Goal: Task Accomplishment & Management: Complete application form

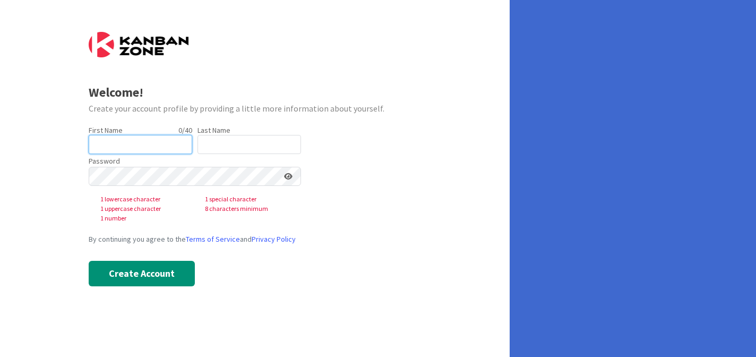
click at [114, 141] on input "text" at bounding box center [141, 144] width 104 height 19
type input "Ashli"
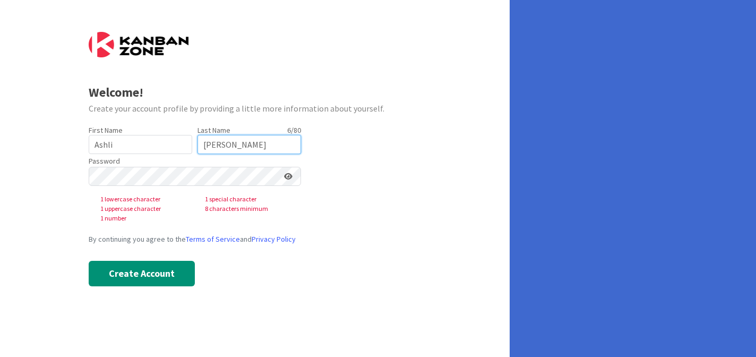
type input "[PERSON_NAME]"
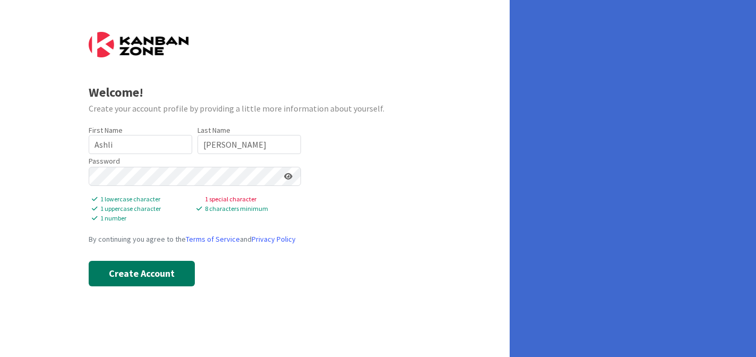
click at [157, 272] on button "Create Account" at bounding box center [142, 273] width 106 height 25
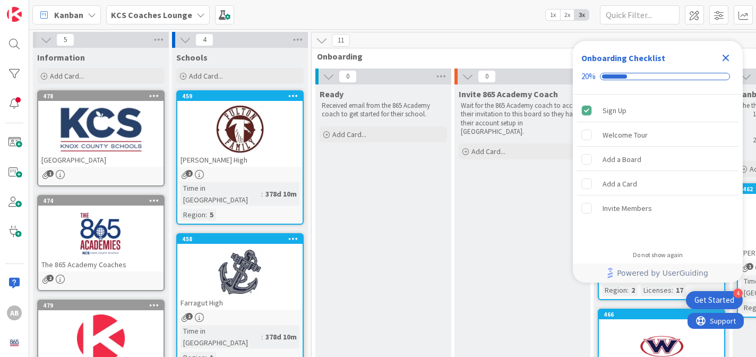
click at [196, 12] on icon at bounding box center [200, 15] width 8 height 8
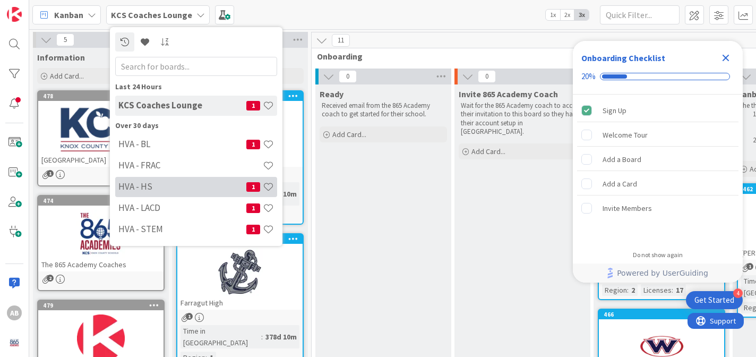
click at [132, 183] on h4 "HVA - HS" at bounding box center [182, 186] width 128 height 11
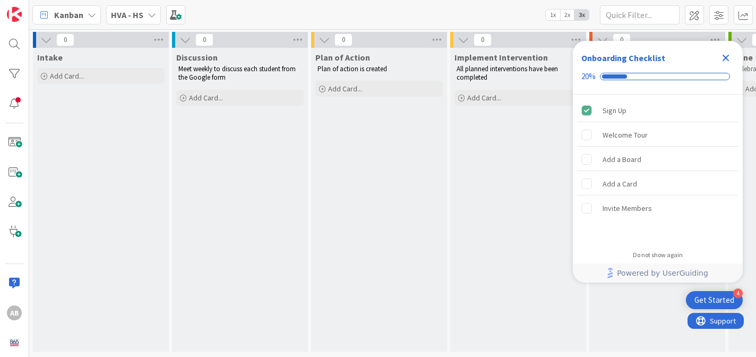
click at [726, 55] on icon "Close Checklist" at bounding box center [726, 58] width 13 height 13
